Goal: Transaction & Acquisition: Purchase product/service

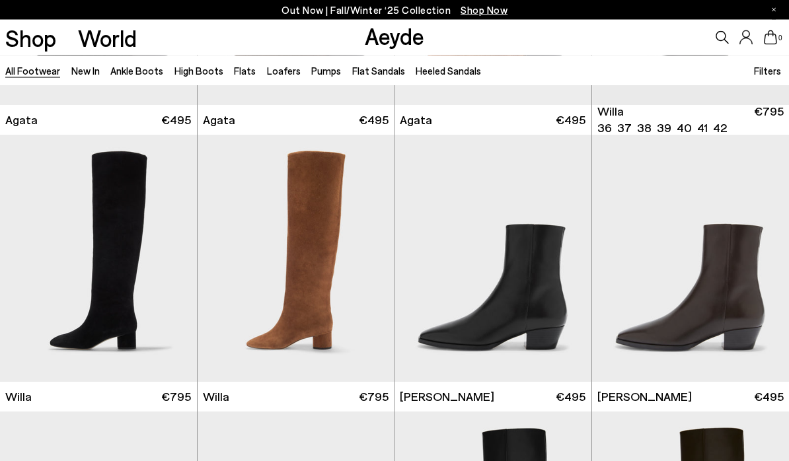
scroll to position [505, 0]
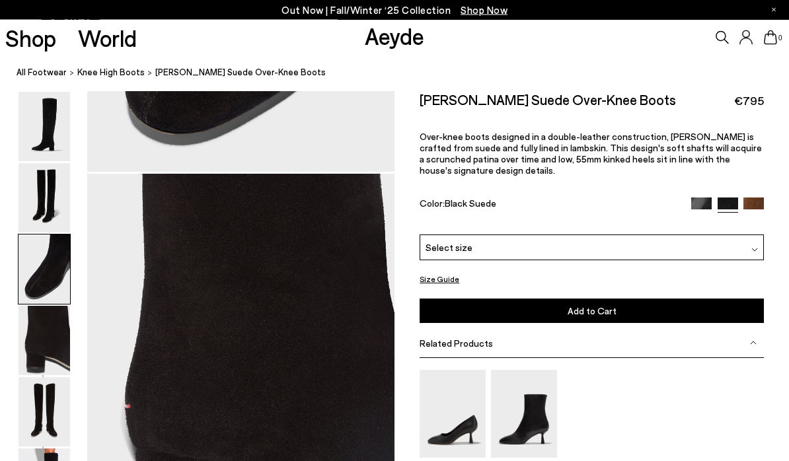
scroll to position [1235, 0]
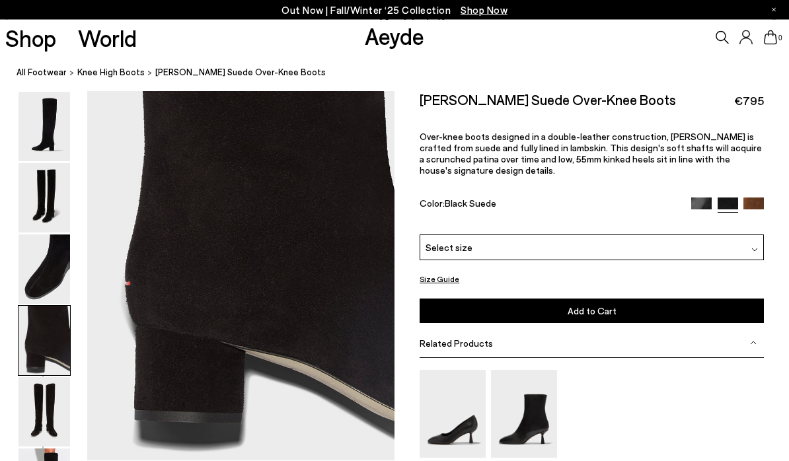
click at [754, 198] on img at bounding box center [754, 208] width 20 height 20
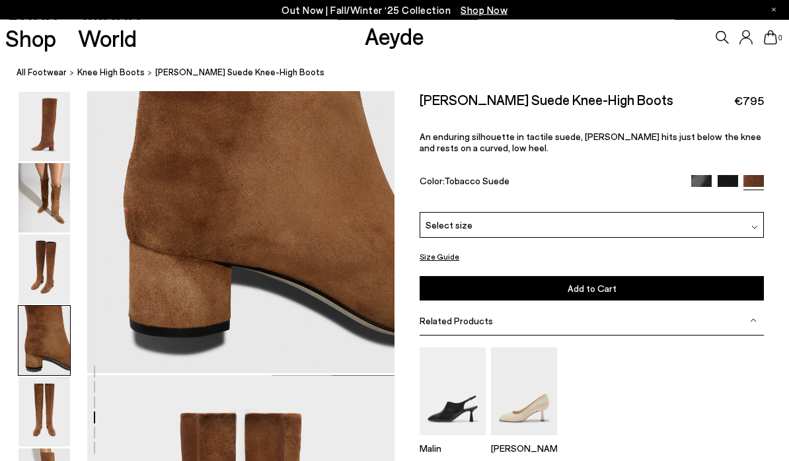
scroll to position [1647, 0]
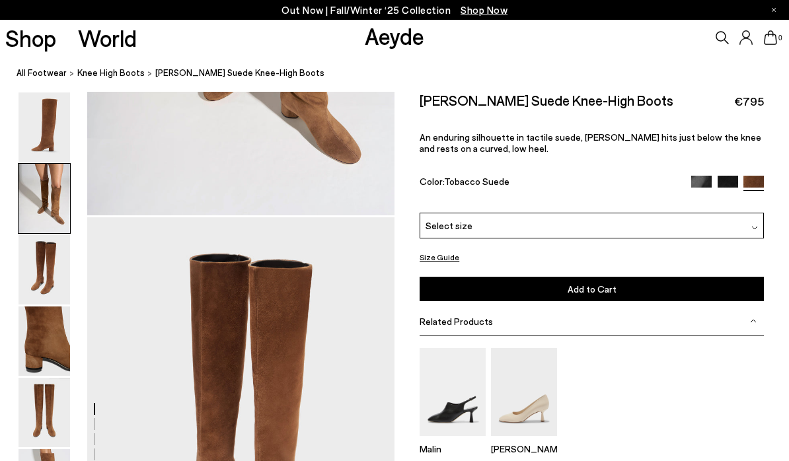
scroll to position [703, 0]
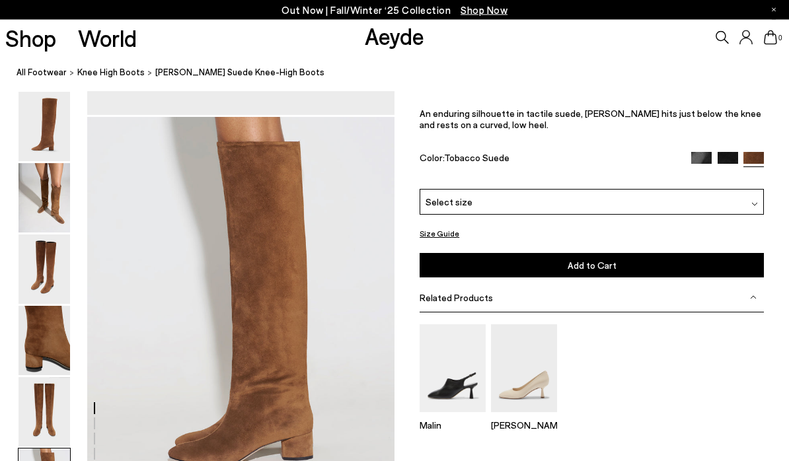
scroll to position [2034, 0]
